Goal: Task Accomplishment & Management: Manage account settings

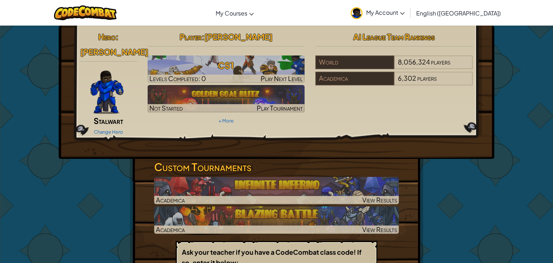
click at [122, 71] on img at bounding box center [106, 92] width 33 height 43
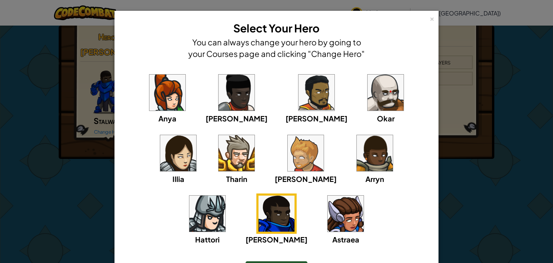
click at [225, 195] on img at bounding box center [207, 213] width 36 height 36
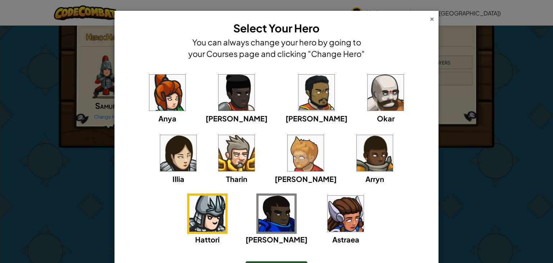
click at [431, 15] on div "×" at bounding box center [431, 18] width 5 height 8
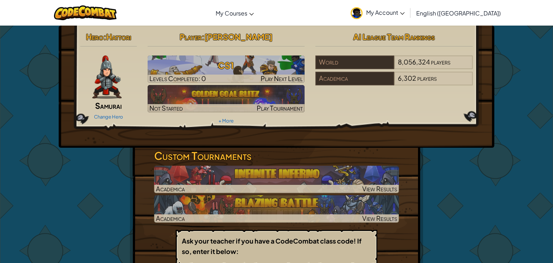
click at [362, 11] on img at bounding box center [356, 13] width 12 height 12
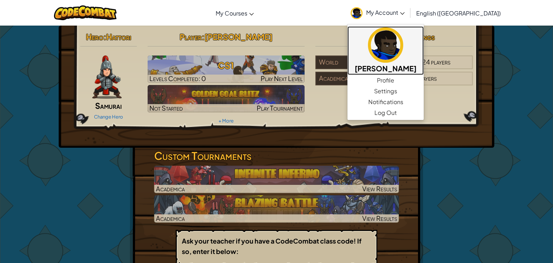
click at [403, 53] on img at bounding box center [385, 44] width 35 height 35
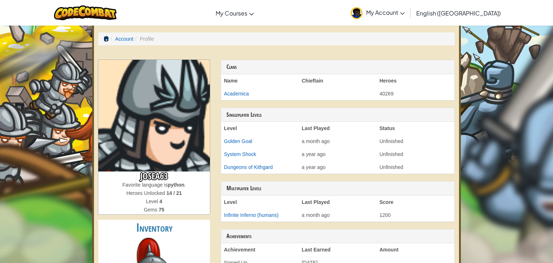
click at [104, 36] on span at bounding box center [106, 38] width 5 height 5
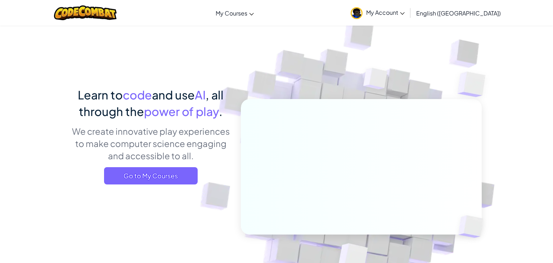
click at [104, 36] on div "Learn to code and use AI , all through the power of play . We create innovative…" at bounding box center [276, 156] width 410 height 263
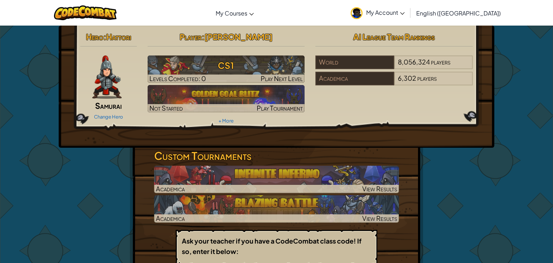
click at [99, 103] on span "Samurai" at bounding box center [108, 105] width 27 height 10
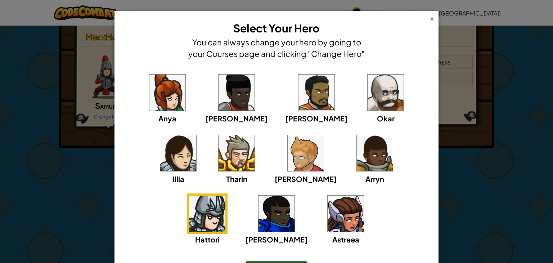
click at [431, 17] on div "×" at bounding box center [431, 18] width 5 height 8
